Goal: Communication & Community: Answer question/provide support

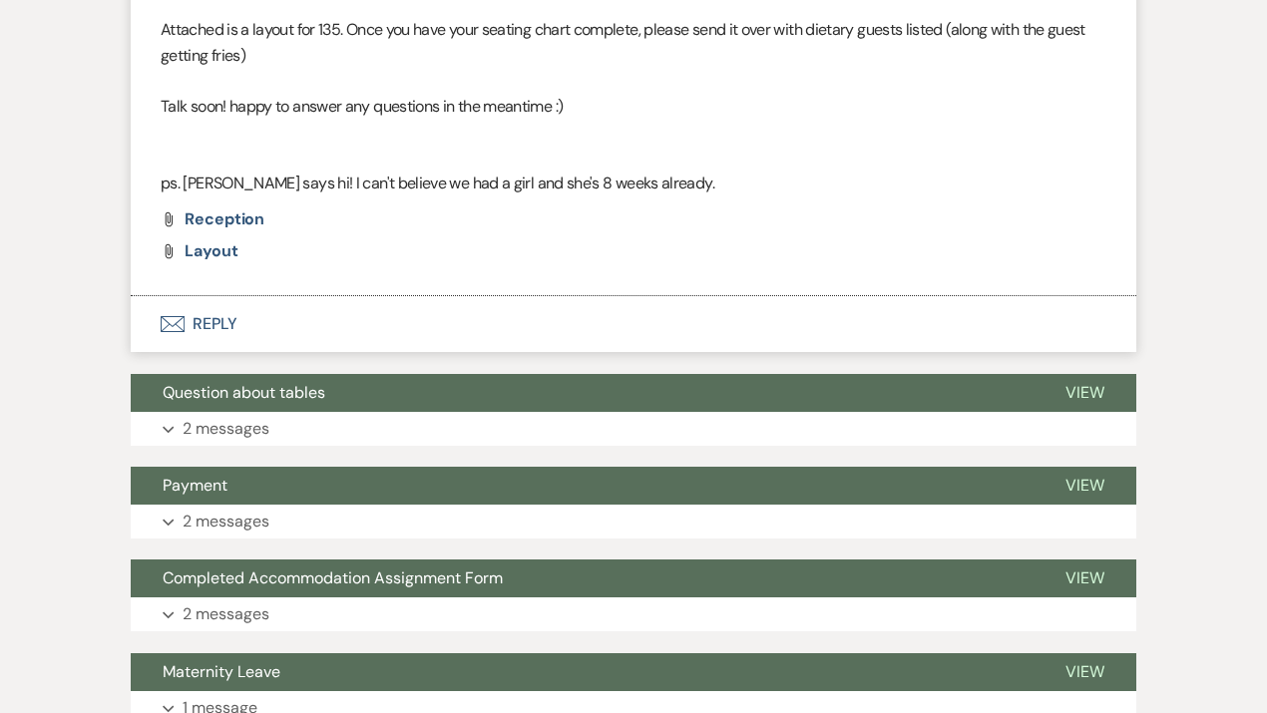
click at [633, 41] on p "Attached is a layout for 135. Once you have your seating chart complete, please…" at bounding box center [634, 42] width 946 height 51
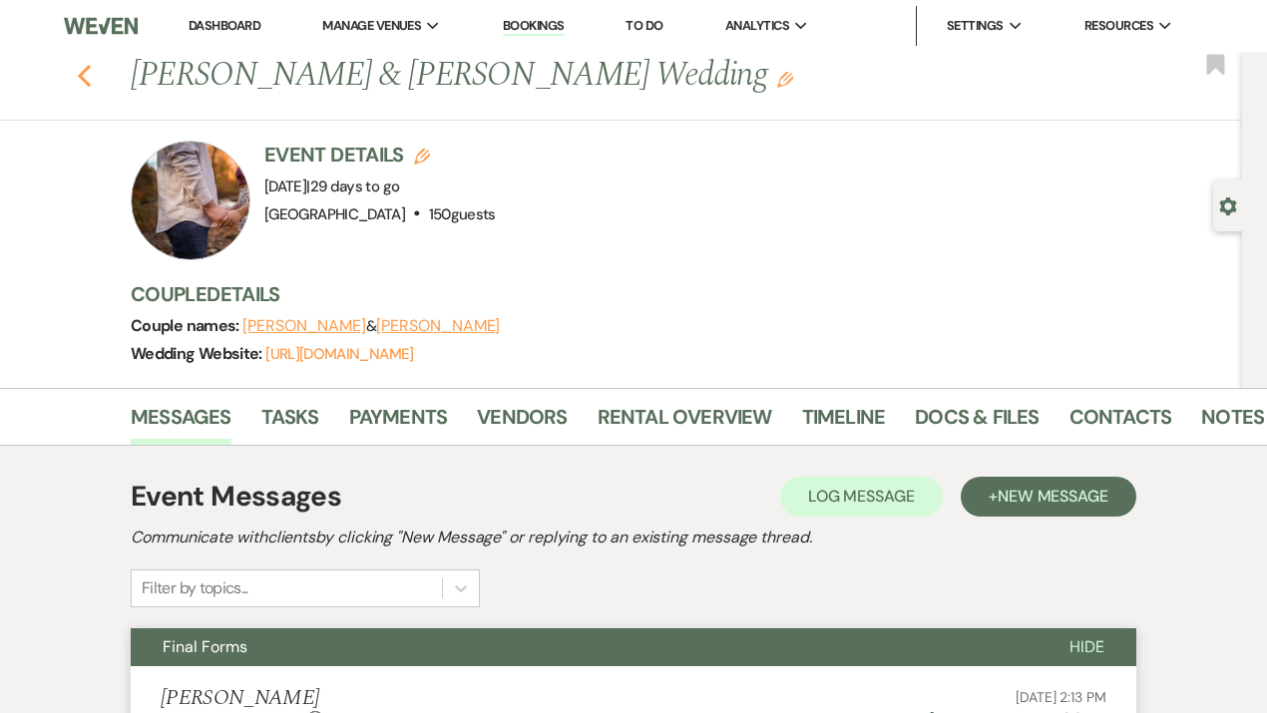
click at [91, 81] on use "button" at bounding box center [84, 76] width 13 height 22
select select "7"
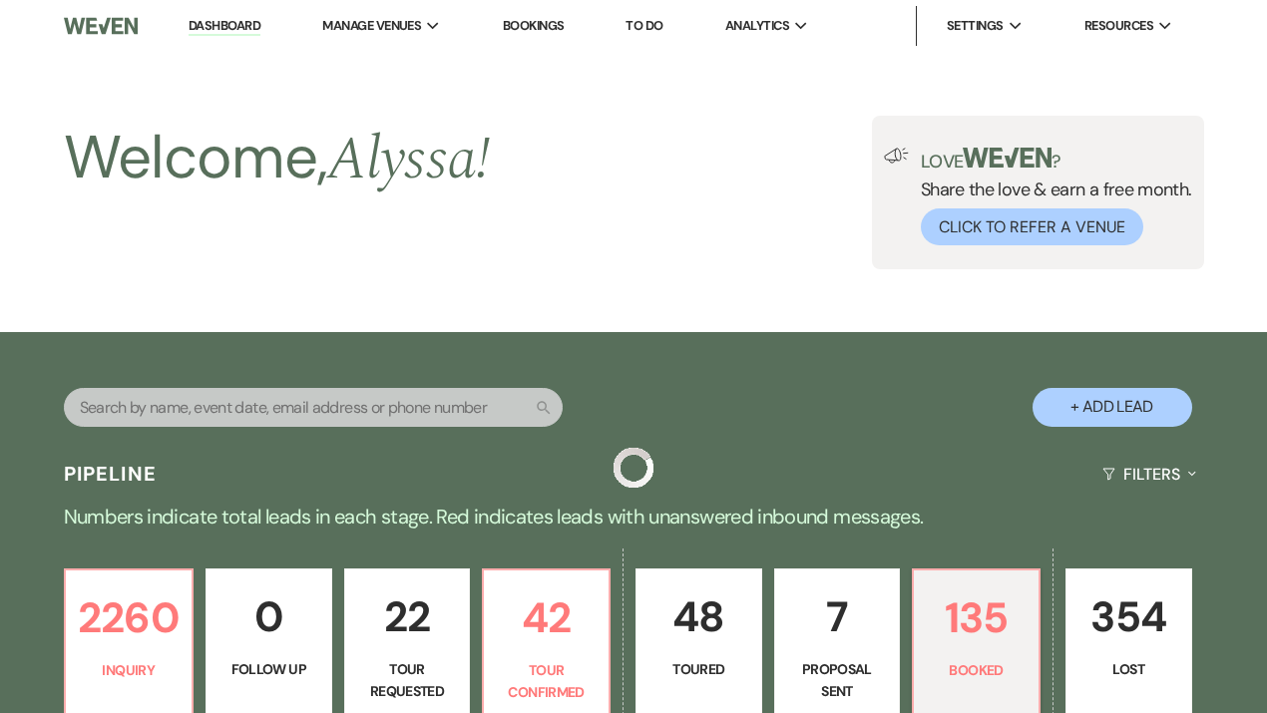
scroll to position [715, 0]
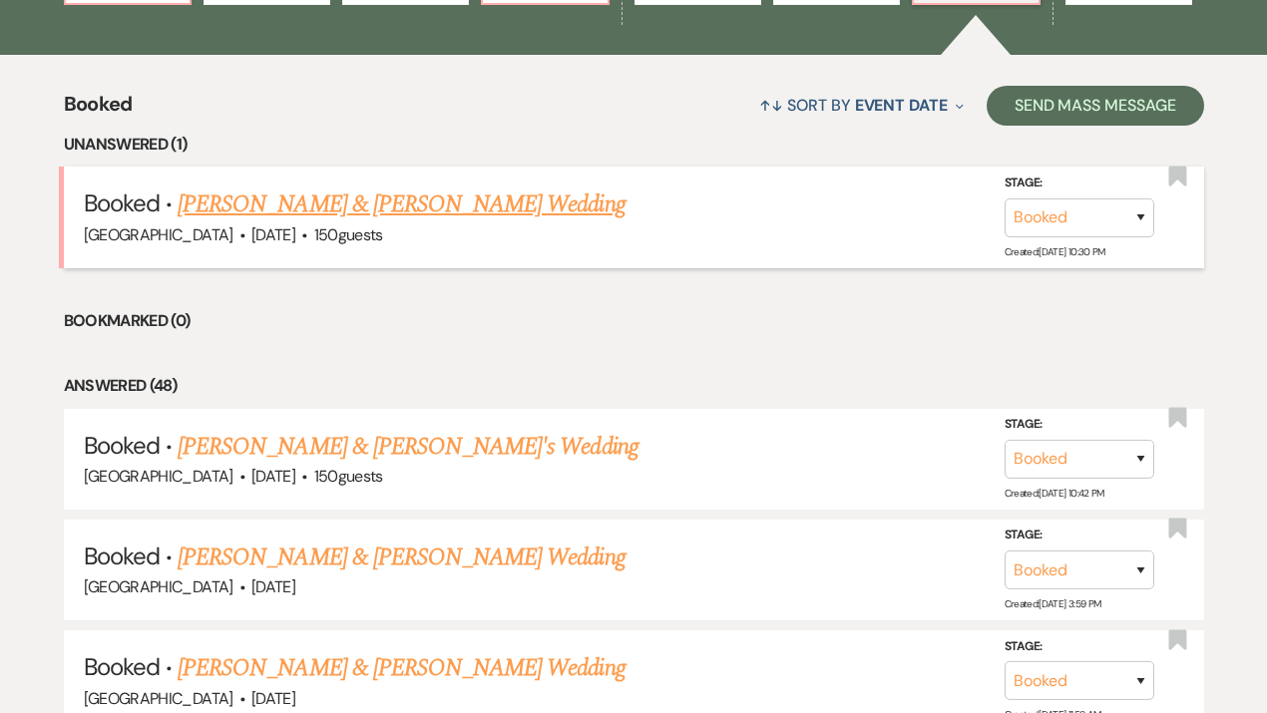
click at [366, 201] on link "[PERSON_NAME] & [PERSON_NAME] Wedding" at bounding box center [401, 205] width 447 height 36
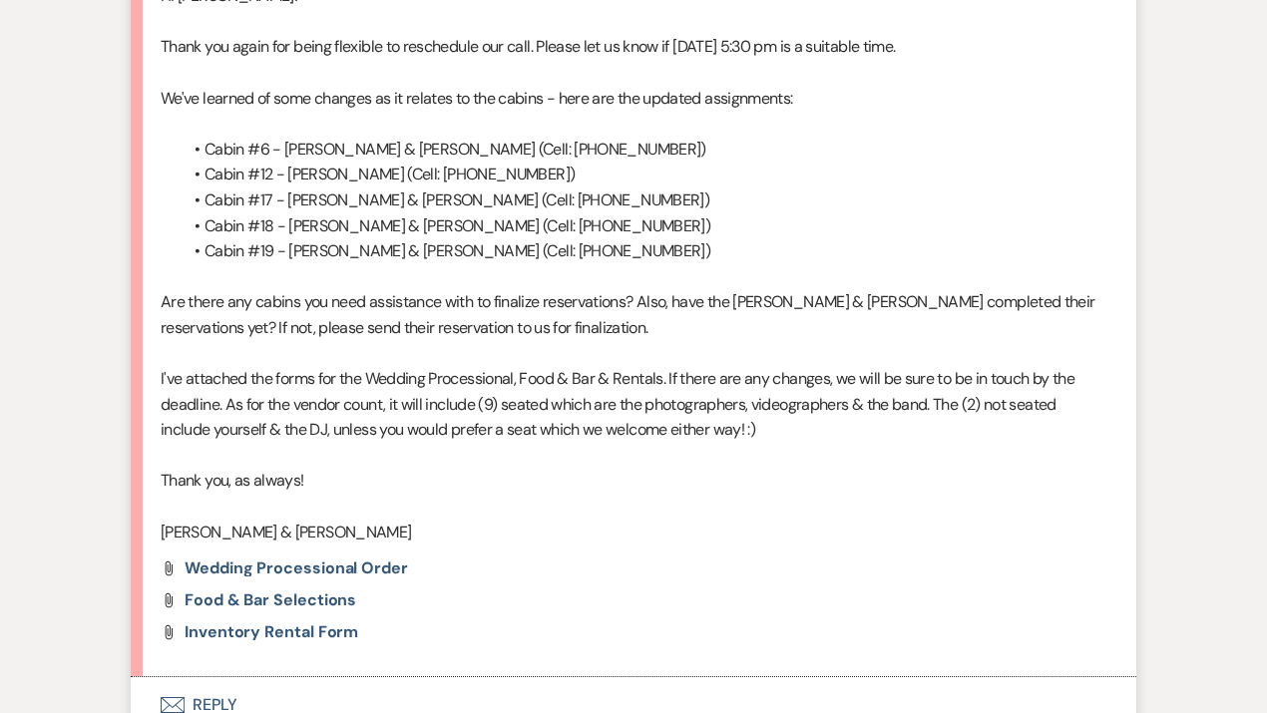
scroll to position [2382, 0]
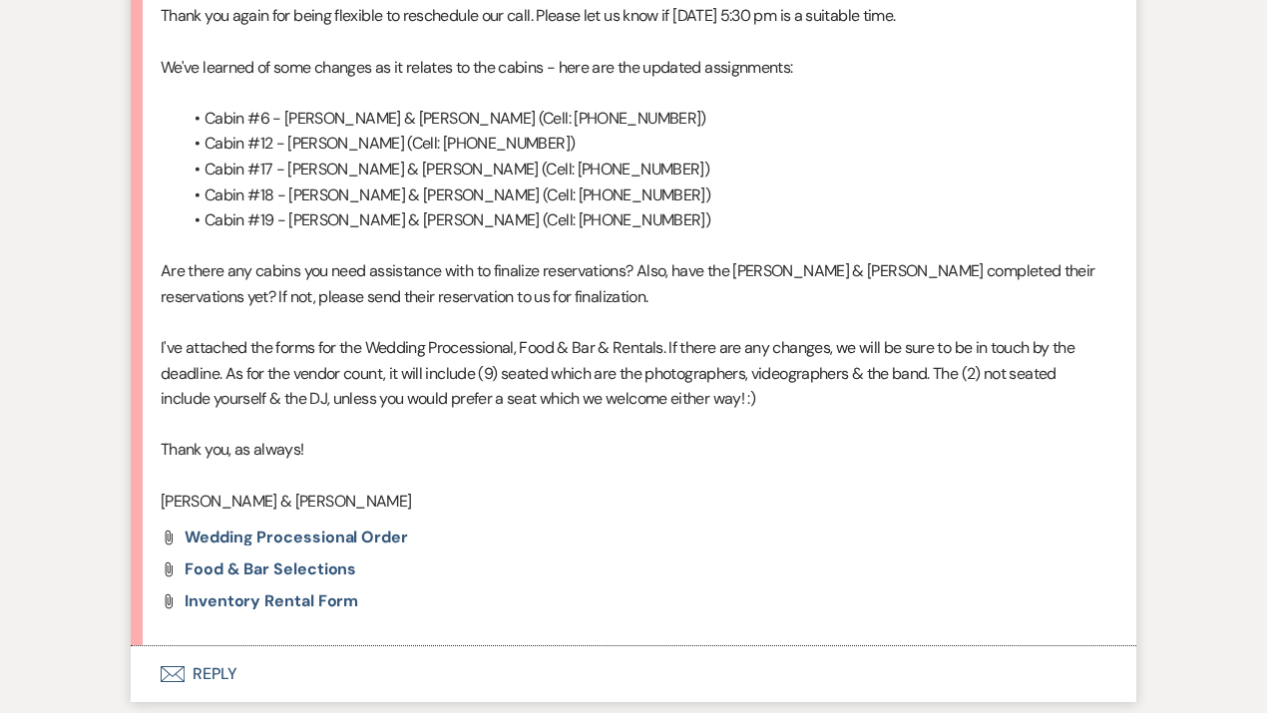
click at [190, 662] on button "Envelope Reply" at bounding box center [633, 674] width 1005 height 56
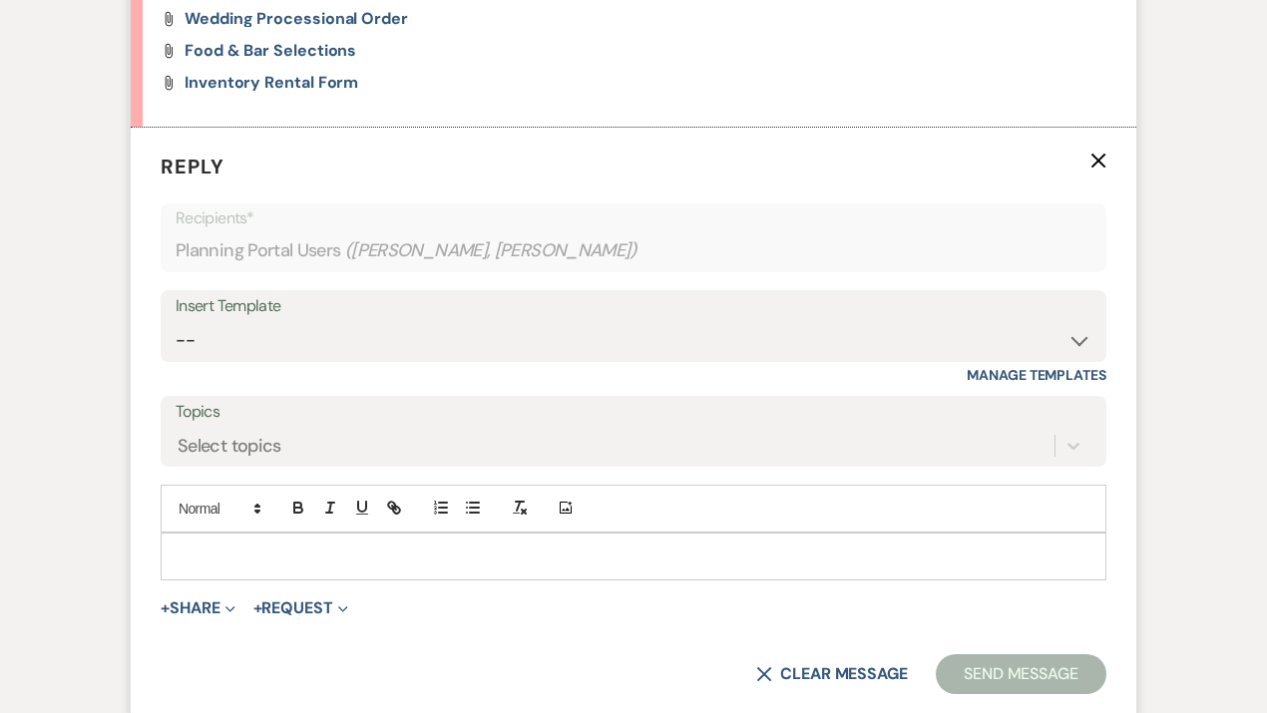
scroll to position [2964, 0]
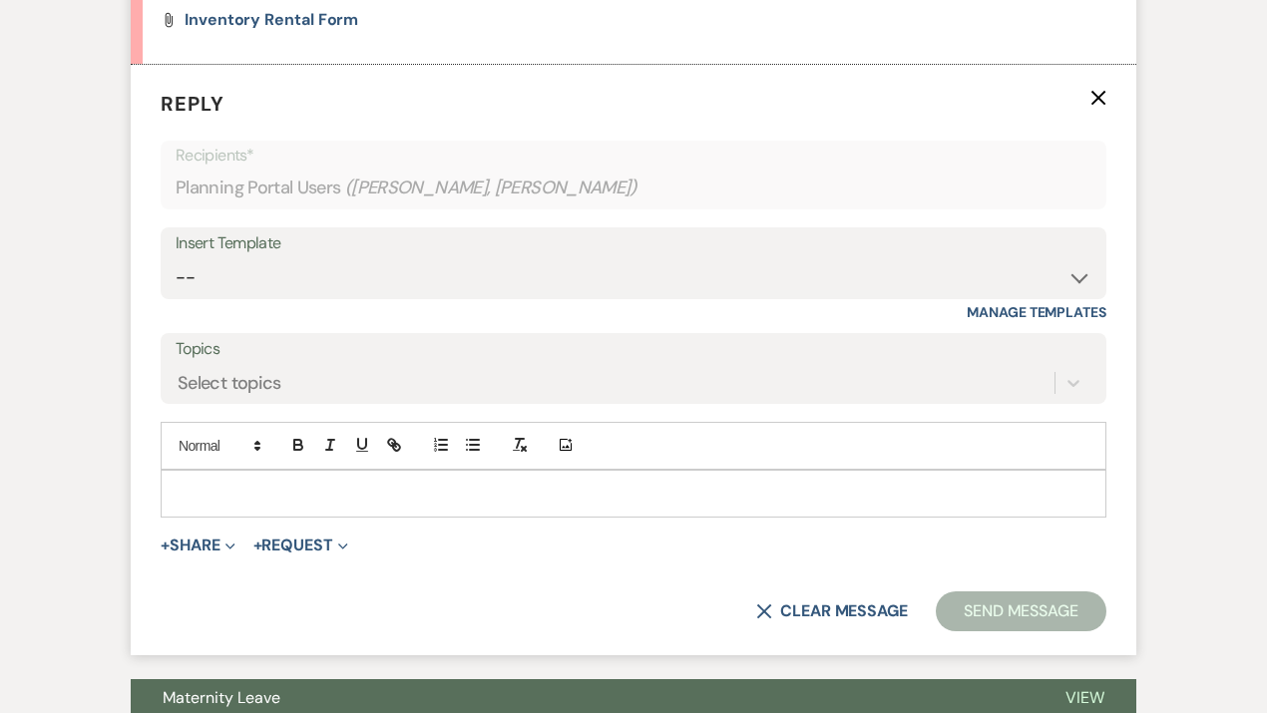
click at [305, 499] on p at bounding box center [634, 494] width 914 height 22
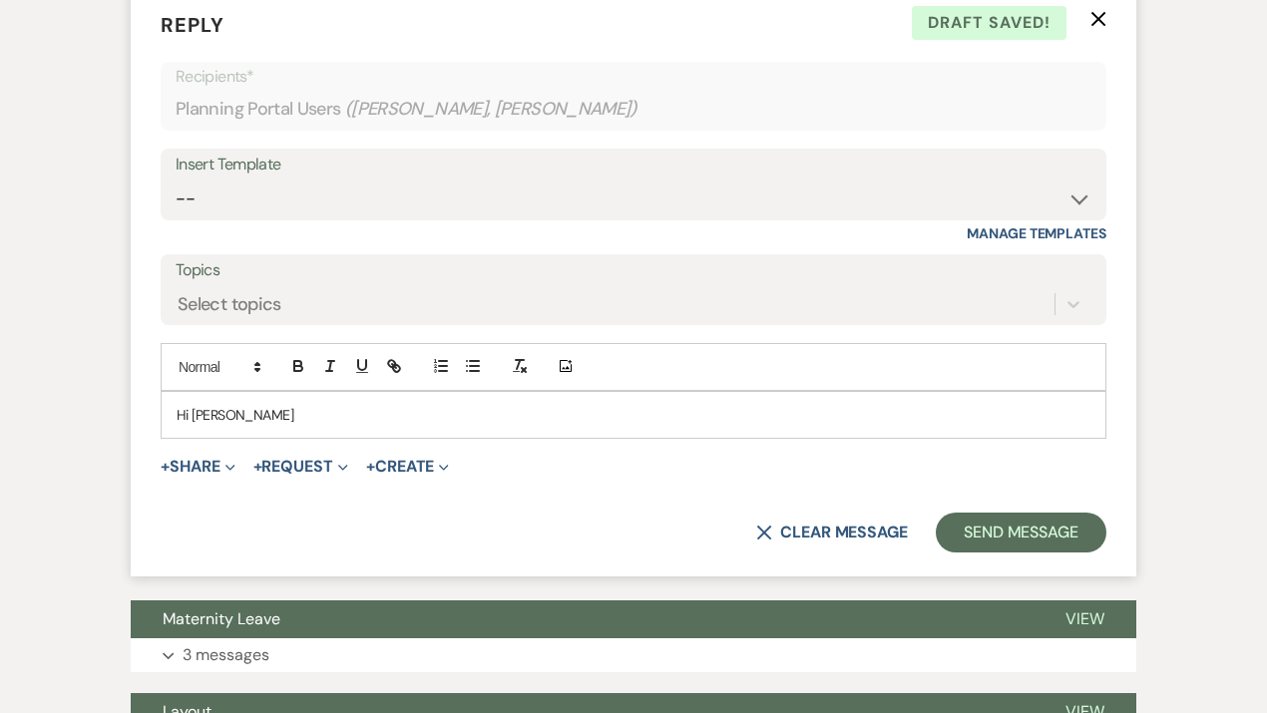
scroll to position [3043, 0]
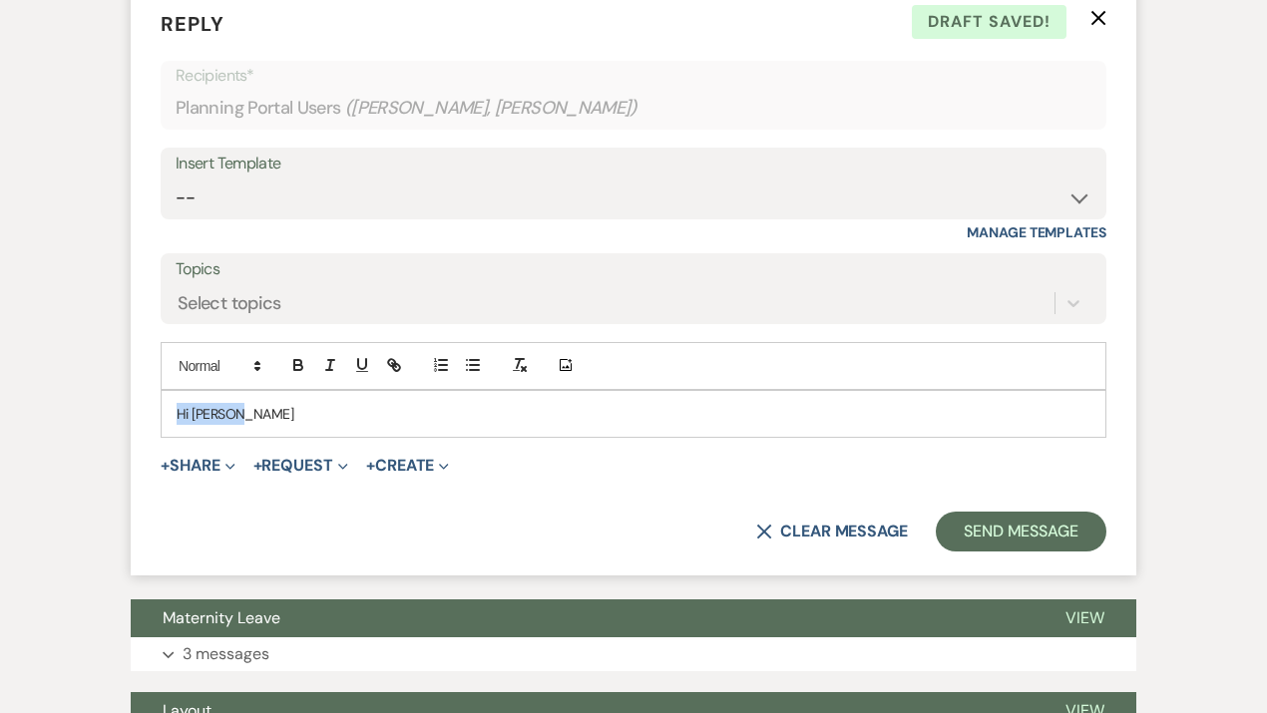
drag, startPoint x: 279, startPoint y: 421, endPoint x: 141, endPoint y: 417, distance: 138.7
click at [141, 417] on form "Reply X Draft saved! Recipients* Planning Portal Users ( [PERSON_NAME], [PERSON…" at bounding box center [633, 280] width 1005 height 591
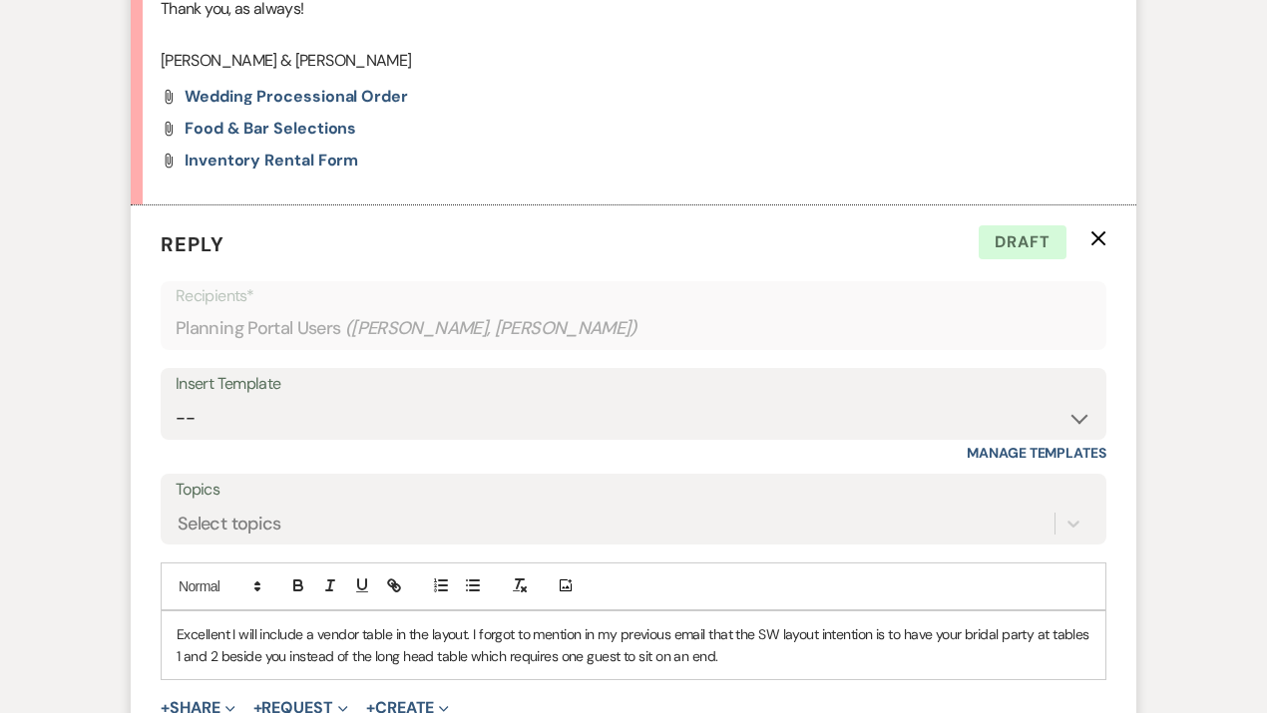
scroll to position [2776, 0]
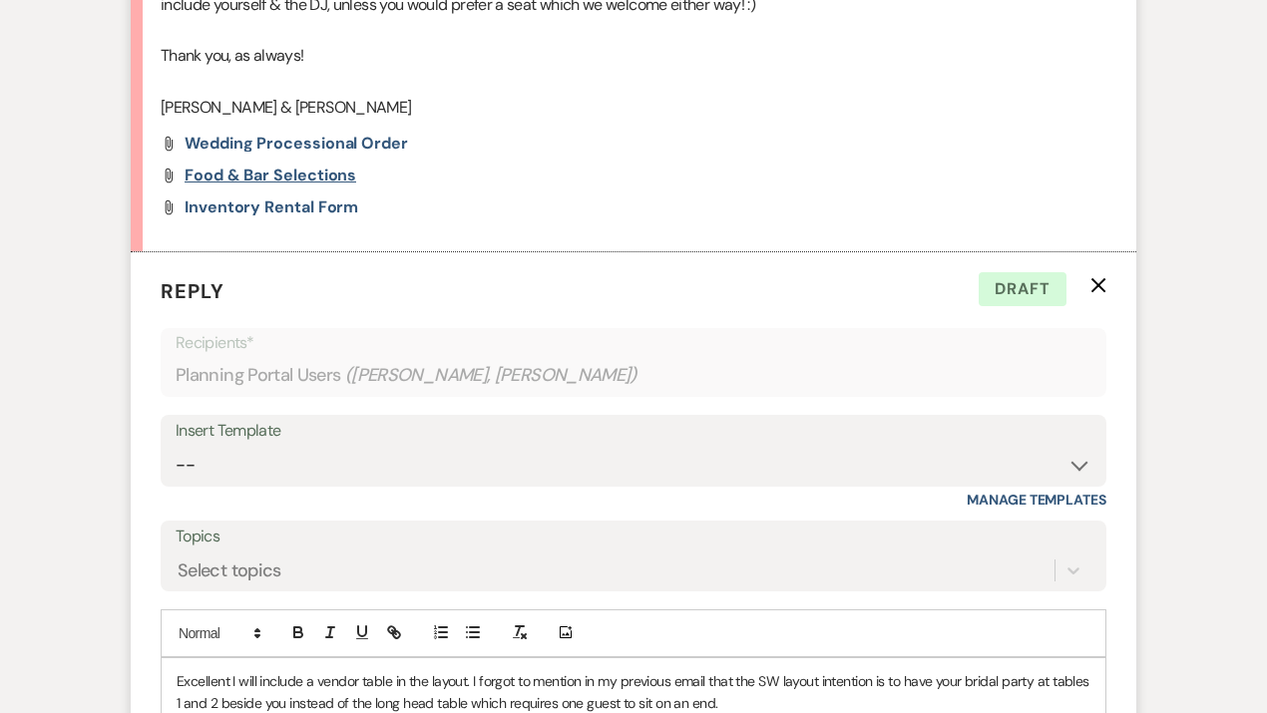
click at [269, 180] on span "Food & Bar Selections" at bounding box center [271, 175] width 172 height 21
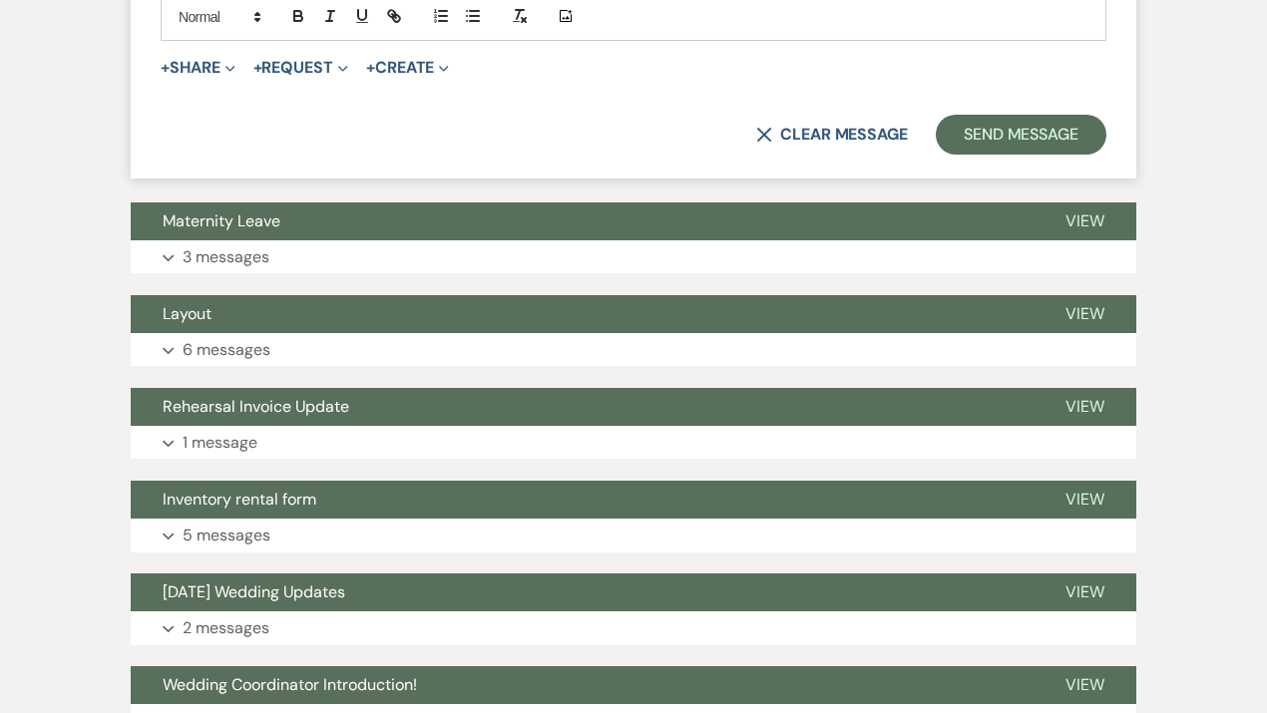
scroll to position [2977, 0]
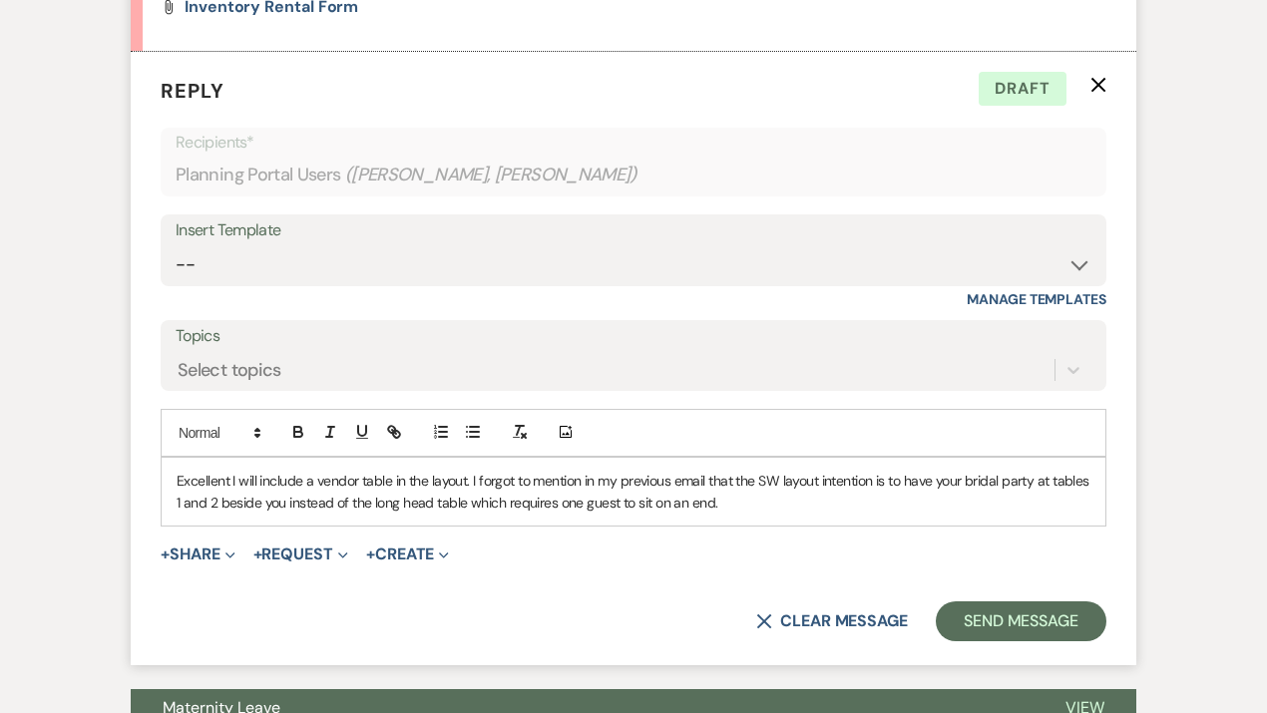
click at [774, 505] on p "Excellent I will include a vendor table in the layout. I forgot to mention in m…" at bounding box center [634, 492] width 914 height 45
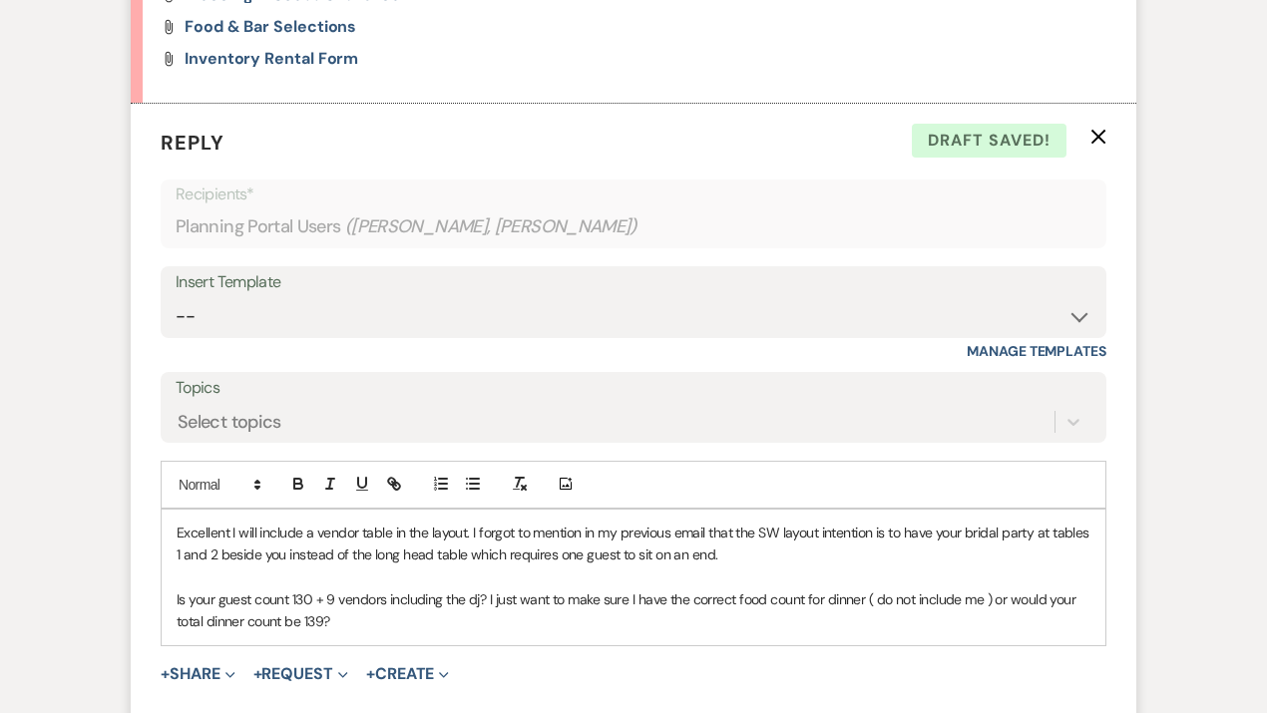
scroll to position [2909, 0]
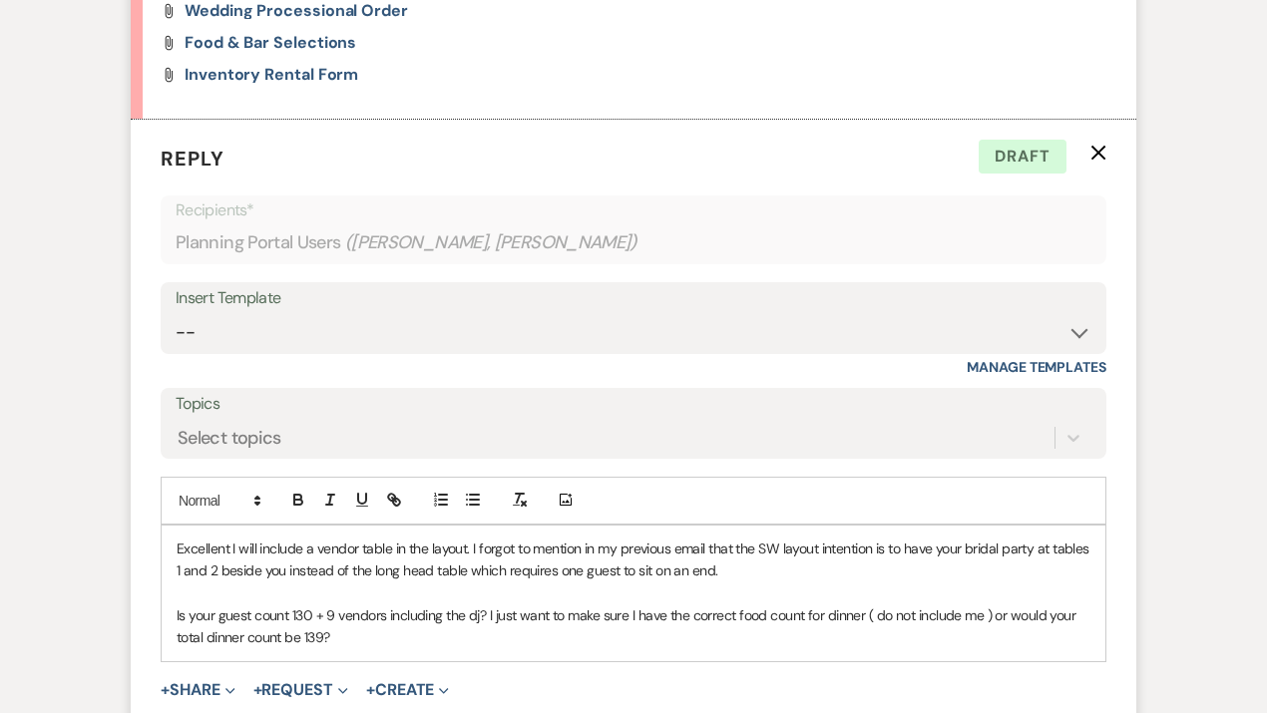
click at [999, 616] on p "Is your guest count 130 + 9 vendors including the dj? I just want to make sure …" at bounding box center [634, 626] width 914 height 45
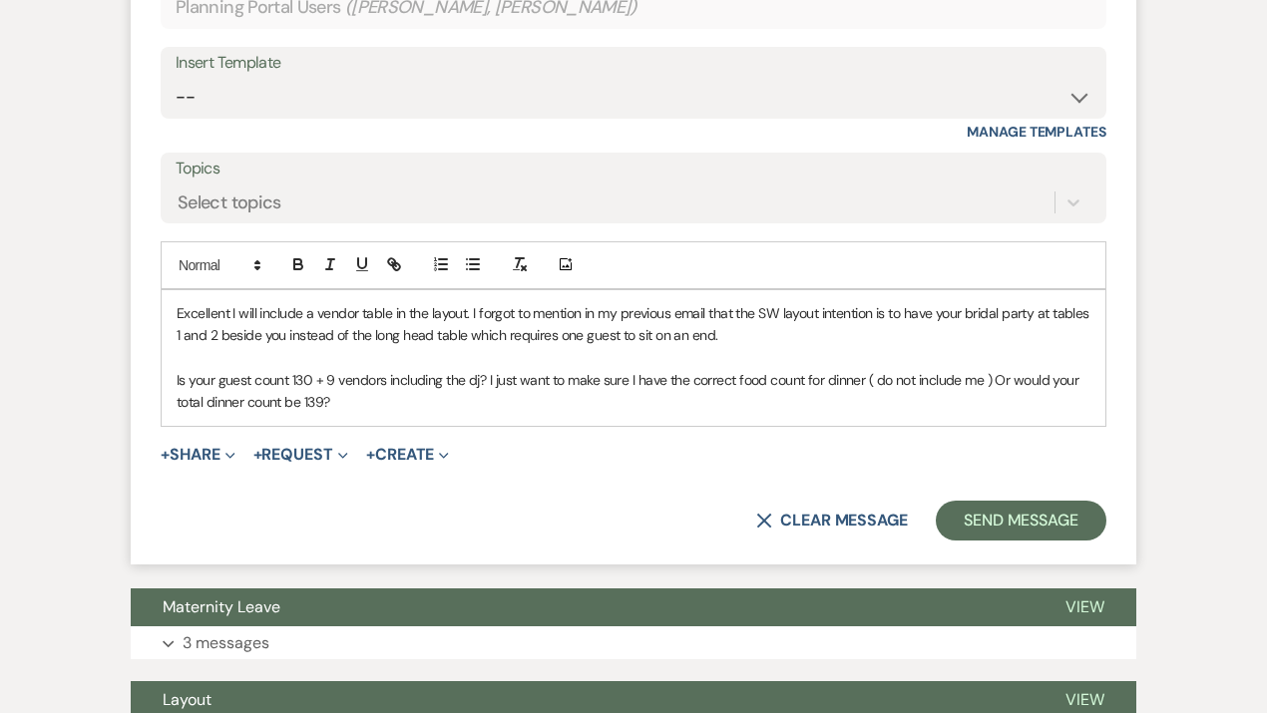
scroll to position [3201, 0]
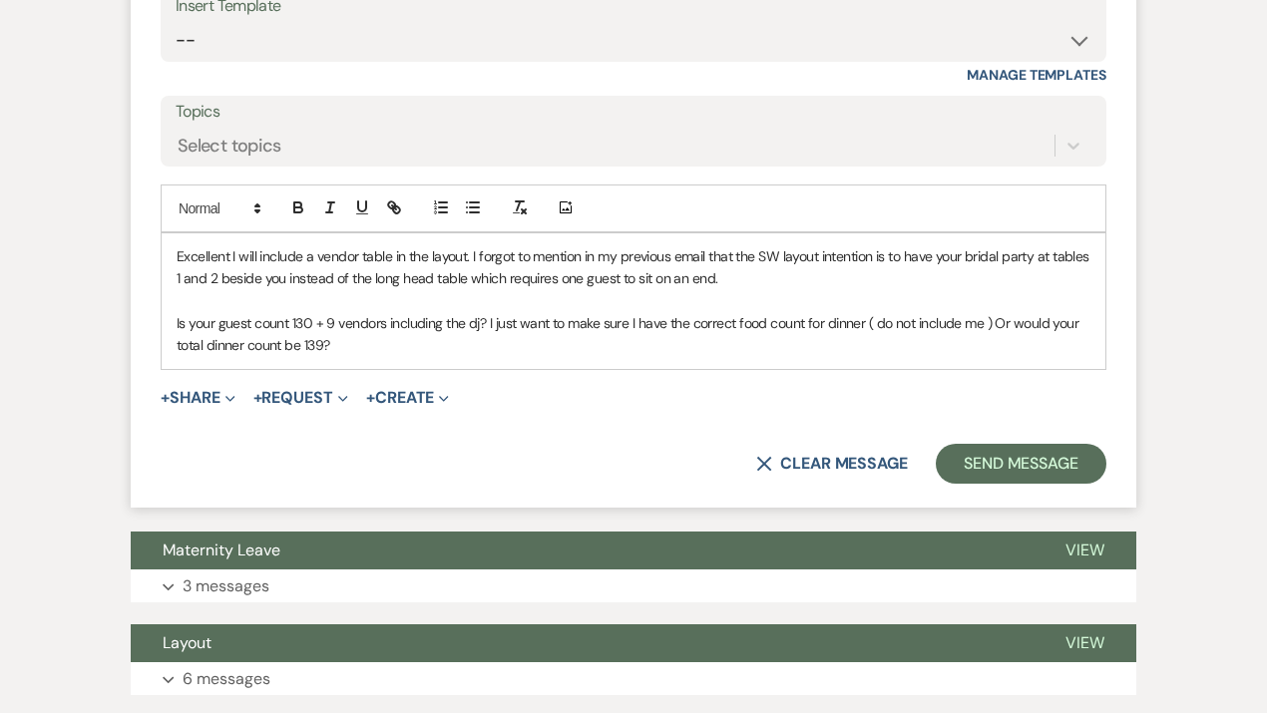
click at [335, 318] on p "Is your guest count 130 + 9 vendors including the dj? I just want to make sure …" at bounding box center [634, 334] width 914 height 45
click at [338, 345] on p "Is your guest count 130 + 9 vendors including the dj? I just want to make sure …" at bounding box center [634, 334] width 914 height 45
click at [325, 318] on p "Is your guest count 130 + 9 vendors including the dj? I just want to make sure …" at bounding box center [634, 334] width 914 height 45
click at [501, 321] on p "Is your guest count 130 including your 9 vendors including the dj? I just want …" at bounding box center [634, 334] width 914 height 45
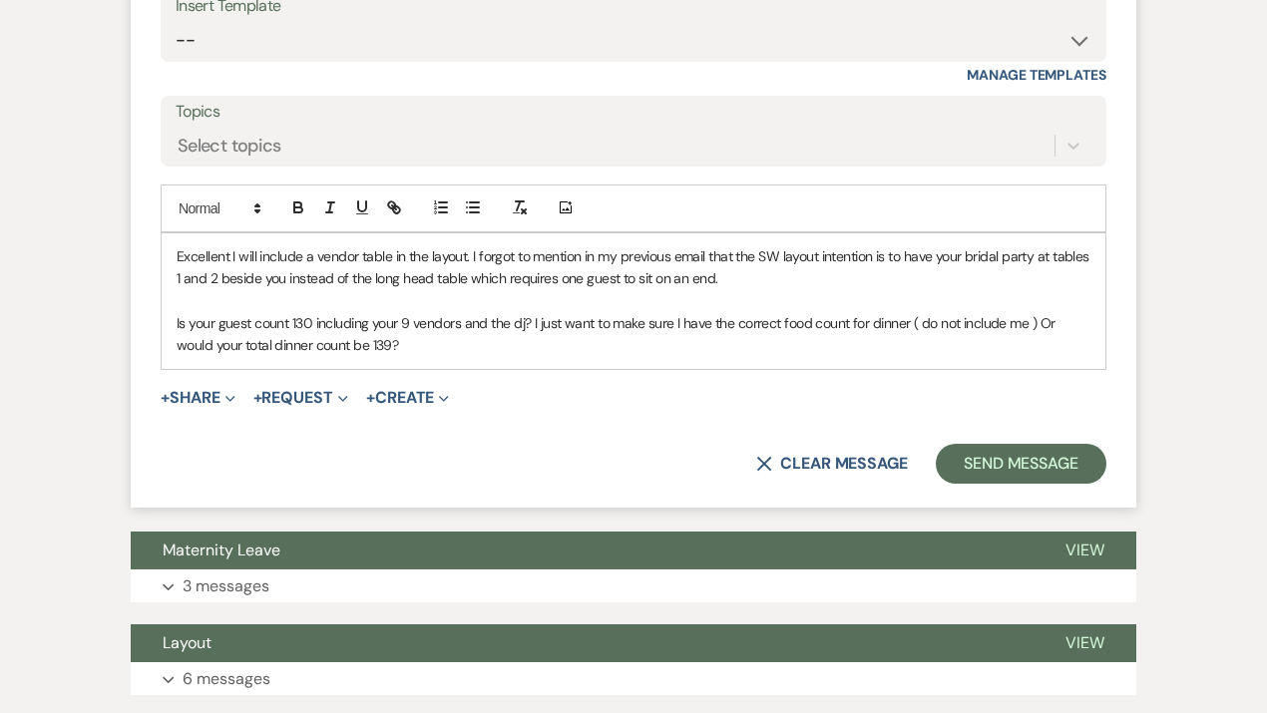
click at [501, 315] on p "Is your guest count 130 including your 9 vendors and the dj? I just want to mak…" at bounding box center [634, 334] width 914 height 45
drag, startPoint x: 465, startPoint y: 364, endPoint x: 1015, endPoint y: 325, distance: 552.0
click at [1015, 325] on div "Excellent I will include a vendor table in the layout. I forgot to mention in m…" at bounding box center [634, 301] width 944 height 136
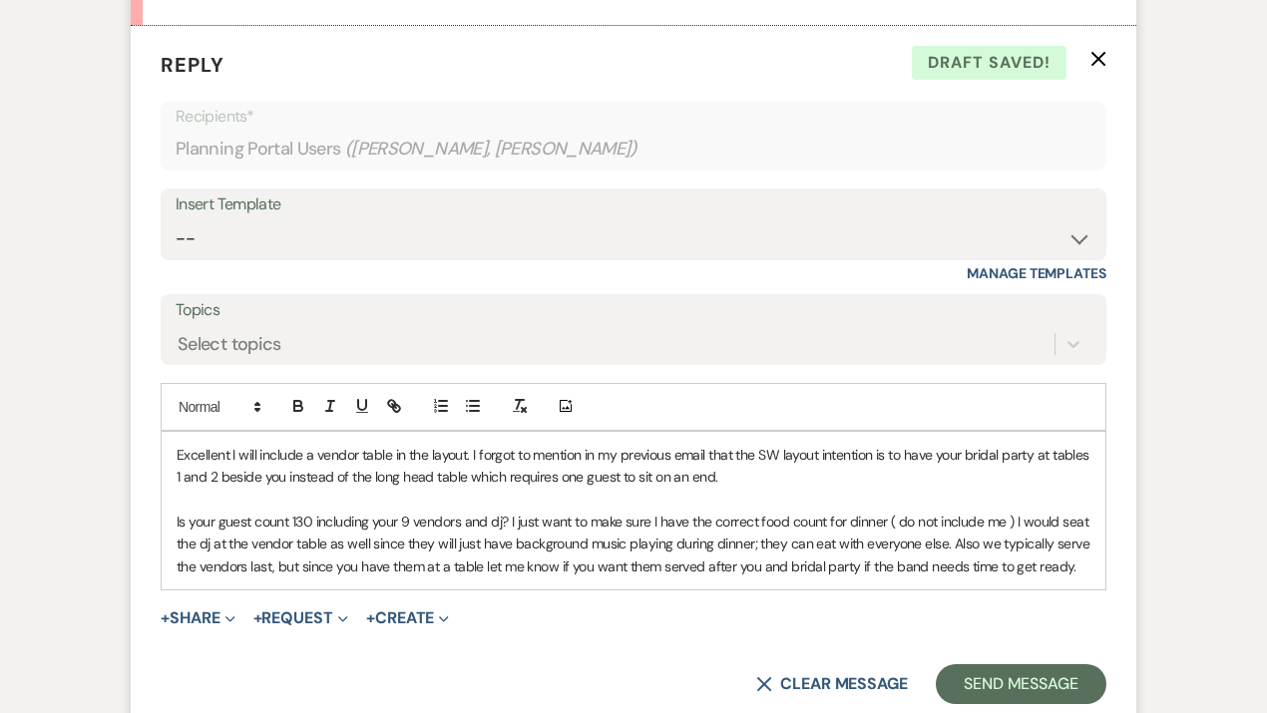
scroll to position [3016, 0]
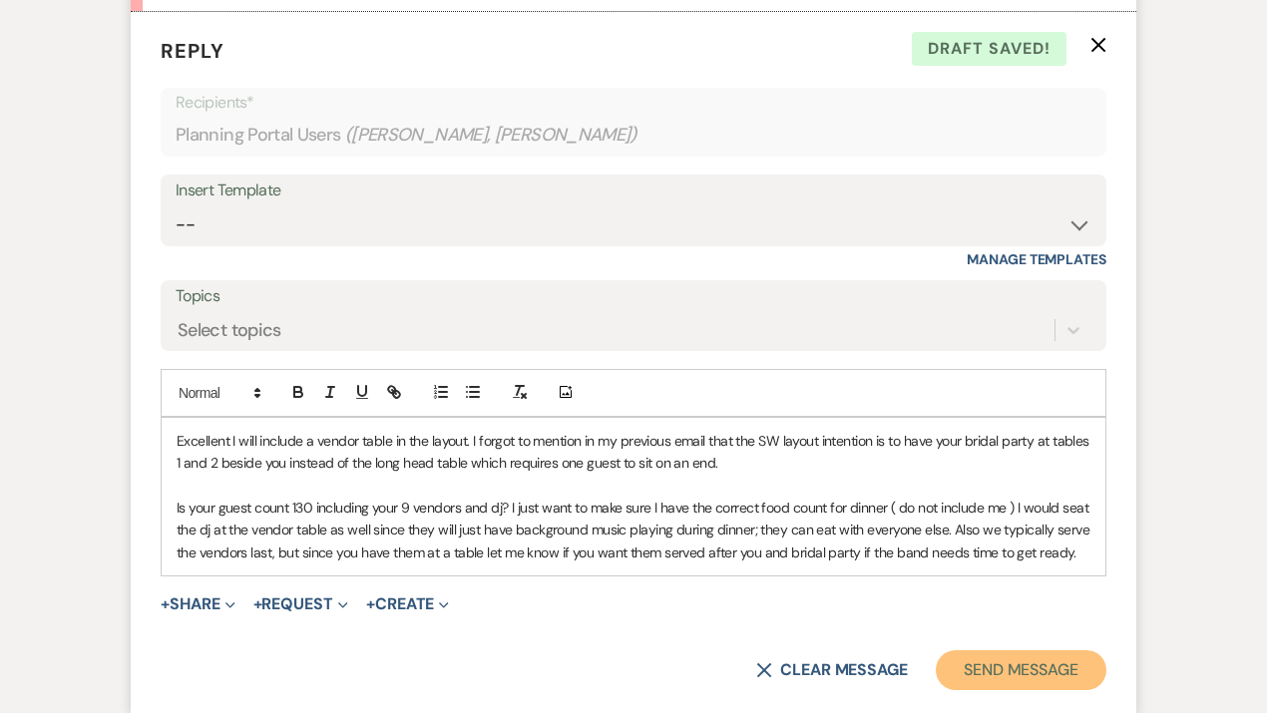
click at [978, 677] on button "Send Message" at bounding box center [1021, 670] width 171 height 40
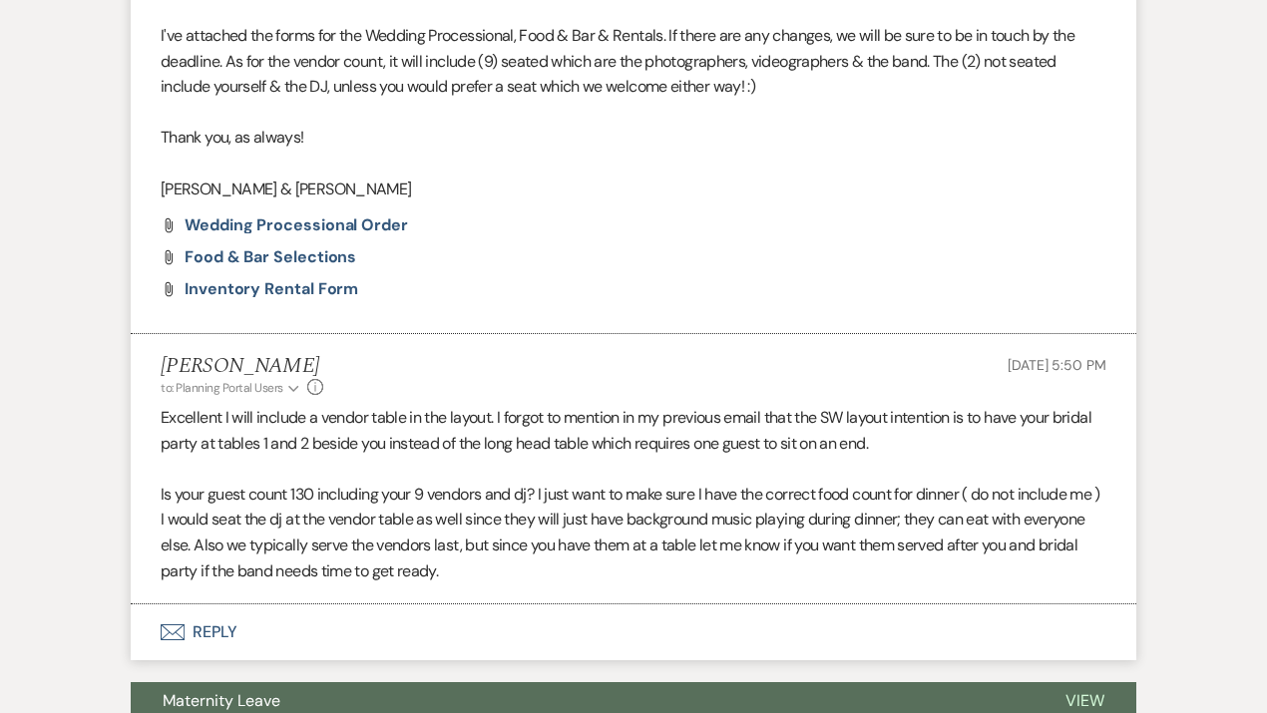
scroll to position [2655, 0]
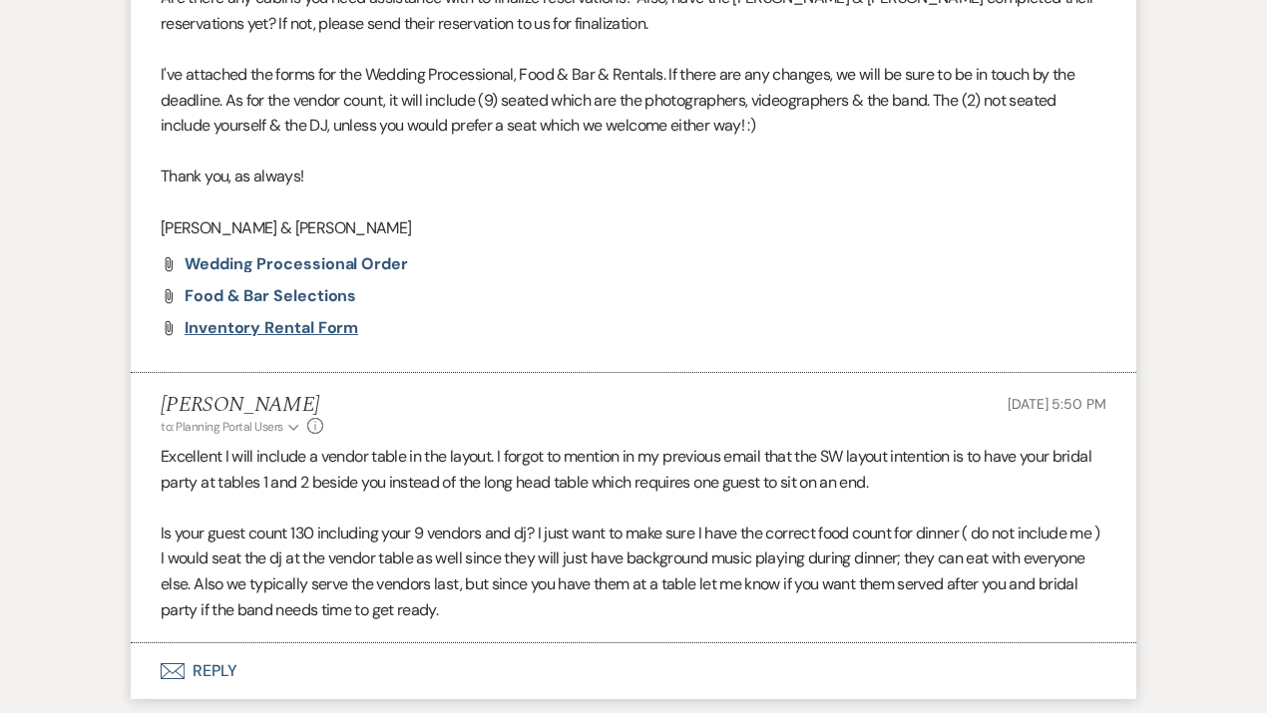
click at [237, 323] on span "Inventory Rental Form" at bounding box center [272, 327] width 174 height 21
